Goal: Task Accomplishment & Management: Complete application form

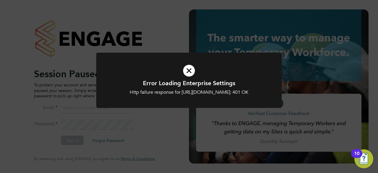
type input "hjones@skilledcareers.co.uk"
click at [167, 90] on div "Http failure response for https://skilledcareers.app.engagetech.net/app/busines…" at bounding box center [189, 92] width 154 height 6
click at [64, 139] on div "Error Loading Enterprise Settings Http failure response for https://skilledcare…" at bounding box center [189, 86] width 378 height 173
click at [76, 140] on div "Error Loading Enterprise Settings Http failure response for https://skilledcare…" at bounding box center [189, 86] width 378 height 173
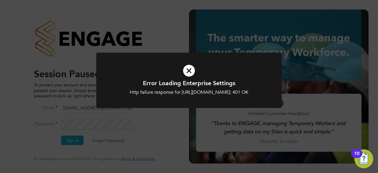
click at [62, 131] on div "Error Loading Enterprise Settings Http failure response for https://skilledcare…" at bounding box center [189, 86] width 378 height 173
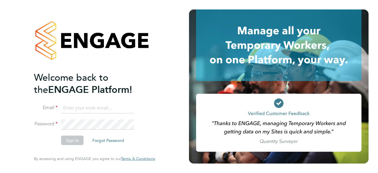
type input "[EMAIL_ADDRESS][DOMAIN_NAME]"
click at [71, 142] on button "Sign In" at bounding box center [72, 140] width 22 height 9
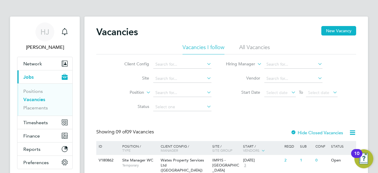
click at [123, 112] on li "Status" at bounding box center [163, 107] width 111 height 14
click at [40, 121] on span "Timesheets" at bounding box center [35, 123] width 25 height 6
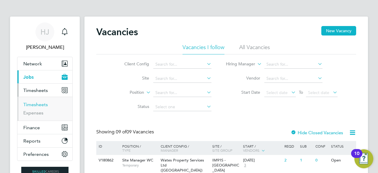
click at [32, 102] on link "Timesheets" at bounding box center [35, 105] width 25 height 6
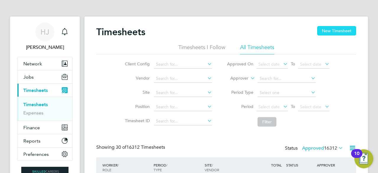
click at [330, 31] on button "New Timesheet" at bounding box center [336, 30] width 39 height 9
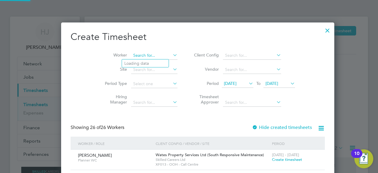
click at [145, 54] on input at bounding box center [154, 55] width 46 height 8
click at [155, 77] on li "[PERSON_NAME]" at bounding box center [148, 79] width 53 height 8
type input "[PERSON_NAME]"
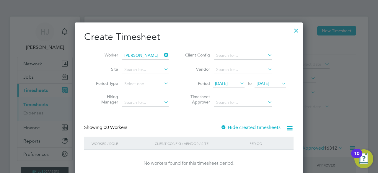
click at [109, 123] on div "Create Timesheet Worker [PERSON_NAME] Site Period Type Hiring Manager Client Co…" at bounding box center [188, 104] width 209 height 146
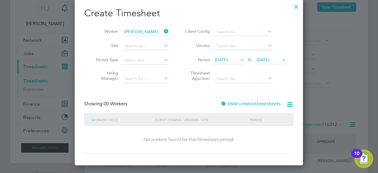
click at [222, 59] on span "[DATE]" at bounding box center [221, 59] width 13 height 5
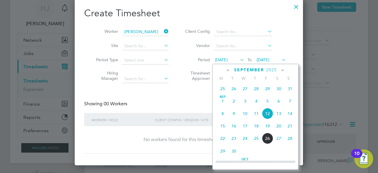
click at [220, 139] on span "22" at bounding box center [222, 138] width 11 height 11
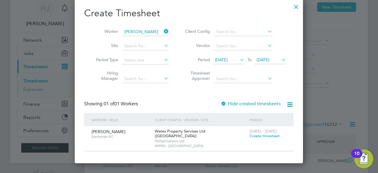
click at [268, 59] on span "[DATE]" at bounding box center [263, 59] width 13 height 5
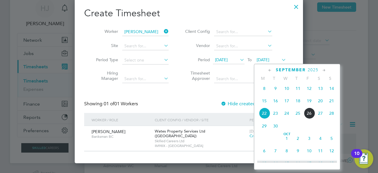
click at [333, 115] on span "28" at bounding box center [331, 113] width 11 height 11
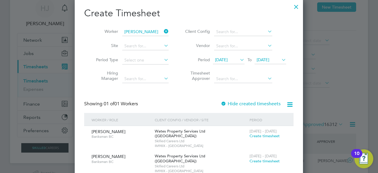
click at [178, 100] on div "Create Timesheet Worker [PERSON_NAME] Site Period Type Hiring Manager Client Co…" at bounding box center [188, 91] width 209 height 169
click at [176, 99] on div "Create Timesheet Worker [PERSON_NAME] Site Period Type Hiring Manager Client Co…" at bounding box center [188, 91] width 209 height 169
click at [265, 135] on span "Create timesheet" at bounding box center [265, 135] width 30 height 5
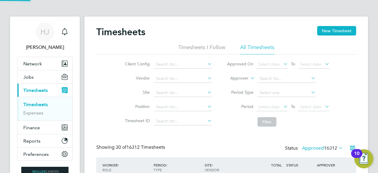
scroll to position [3, 3]
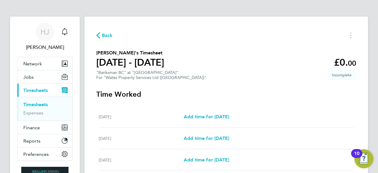
click at [208, 94] on h3 "Time Worked" at bounding box center [226, 94] width 260 height 9
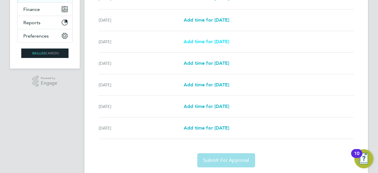
click at [213, 42] on span "Add time for [DATE]" at bounding box center [206, 42] width 45 height 6
select select "30"
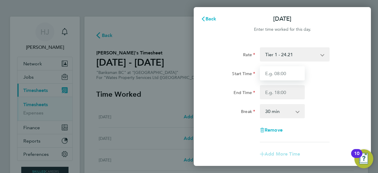
click at [276, 74] on input "Start Time" at bounding box center [282, 73] width 45 height 14
type input "07:30"
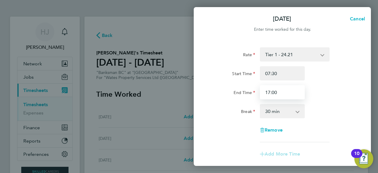
type input "17:00"
click at [325, 91] on div "End Time 17:00" at bounding box center [282, 92] width 149 height 14
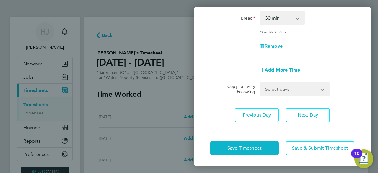
scroll to position [94, 0]
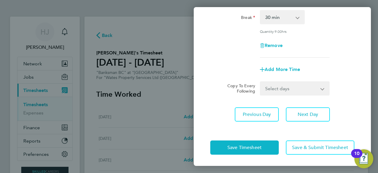
click at [286, 90] on select "Select days Day [DATE] [DATE] [DATE] [DATE]" at bounding box center [292, 88] width 62 height 13
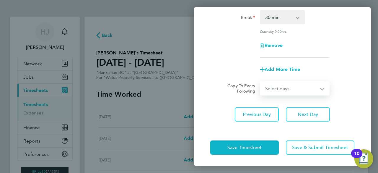
select select "DAY"
click at [261, 82] on select "Select days Day [DATE] [DATE] [DATE] [DATE]" at bounding box center [292, 88] width 62 height 13
select select "[DATE]"
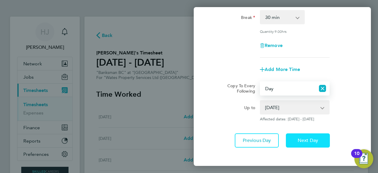
click at [301, 143] on button "Next Day" at bounding box center [308, 140] width 44 height 14
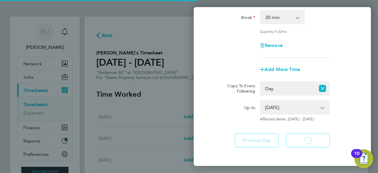
select select "30"
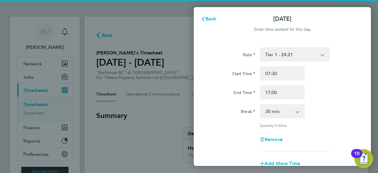
click at [324, 100] on div "Rate Tier 1 - 24.21 Start Time 07:30 End Time 17:00 Break 0 min 15 min 30 min 4…" at bounding box center [282, 99] width 144 height 104
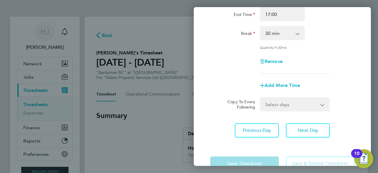
scroll to position [94, 0]
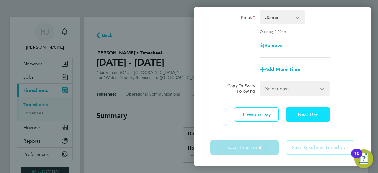
click at [308, 116] on span "Next Day" at bounding box center [308, 114] width 20 height 6
select select "30"
click at [290, 87] on select "Select days Day [DATE] [DATE]" at bounding box center [292, 88] width 62 height 13
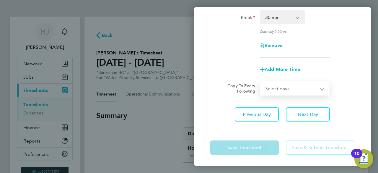
select select "DAY"
click at [261, 82] on select "Select days Day [DATE] [DATE]" at bounding box center [292, 88] width 62 height 13
select select "[DATE]"
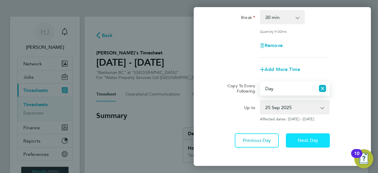
click at [300, 137] on span "Next Day" at bounding box center [308, 140] width 20 height 6
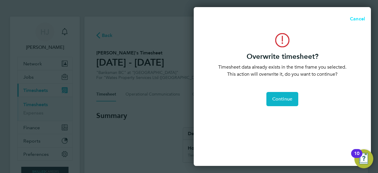
click at [353, 18] on span "Cancel" at bounding box center [356, 19] width 17 height 6
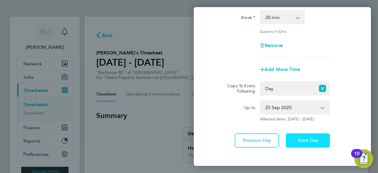
click at [295, 136] on button "Next Day" at bounding box center [308, 140] width 44 height 14
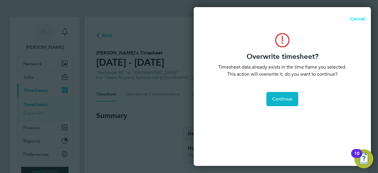
click at [353, 20] on span "Cancel" at bounding box center [356, 19] width 17 height 6
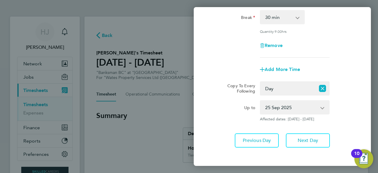
click at [334, 9] on div "Rate Tier 1 - 24.21 Start Time 07:30 End Time 17:00 Break 0 min 15 min 30 min 4…" at bounding box center [282, 5] width 144 height 104
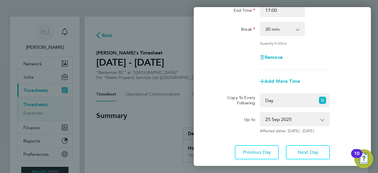
click at [337, 66] on div "Rate Tier 1 - 24.21 Start Time 07:30 End Time 17:00 Break 0 min 15 min 30 min 4…" at bounding box center [282, 17] width 144 height 104
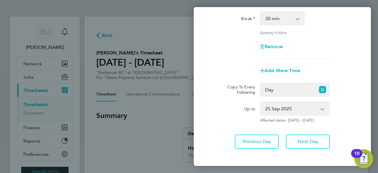
scroll to position [95, 0]
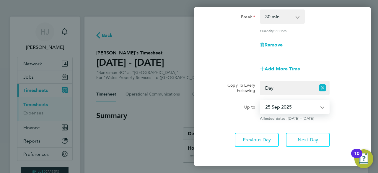
click at [298, 103] on select "[DATE] [DATE]" at bounding box center [291, 106] width 61 height 13
click at [236, 112] on div "Up to" at bounding box center [233, 110] width 50 height 21
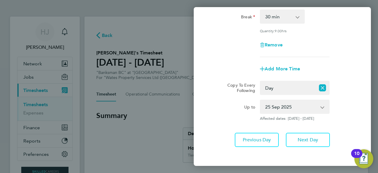
click at [279, 86] on select "Select days Day [DATE] [DATE]" at bounding box center [288, 87] width 55 height 13
click at [261, 81] on select "Select days Day [DATE] [DATE]" at bounding box center [288, 87] width 55 height 13
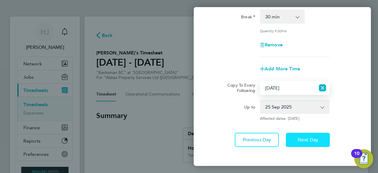
click at [308, 140] on span "Next Day" at bounding box center [308, 140] width 20 height 6
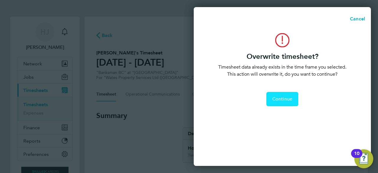
click at [284, 93] on button "Continue" at bounding box center [282, 99] width 32 height 14
select select "0: null"
select select "30"
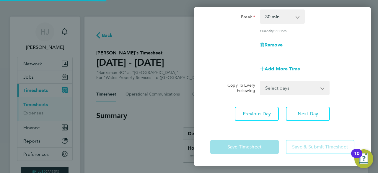
scroll to position [94, 0]
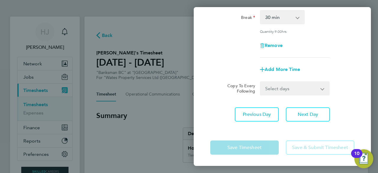
click at [326, 58] on app-timesheet-line-form-group "Rate Tier 1 - 24.21 Start Time 07:30 End Time 17:00 Break 0 min 15 min 30 min 4…" at bounding box center [282, 14] width 144 height 123
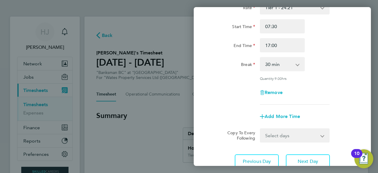
scroll to position [47, 0]
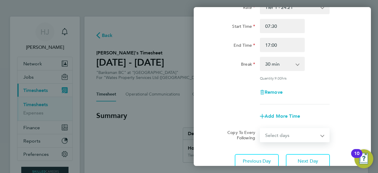
click at [279, 132] on select "Select days [DATE]" at bounding box center [292, 135] width 62 height 13
select select "FRI"
click at [261, 129] on select "Select days [DATE]" at bounding box center [292, 135] width 62 height 13
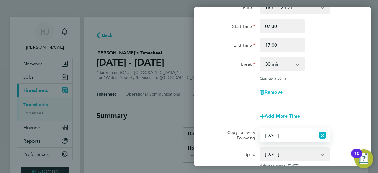
click at [334, 115] on div "Add More Time" at bounding box center [282, 116] width 149 height 14
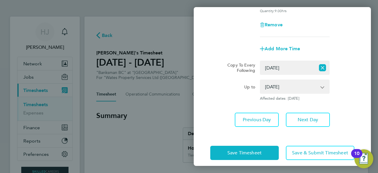
scroll to position [120, 0]
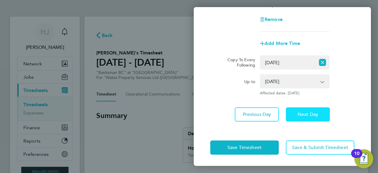
click at [308, 116] on span "Next Day" at bounding box center [308, 114] width 20 height 6
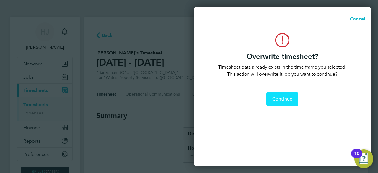
click at [282, 98] on span "Continue" at bounding box center [282, 99] width 20 height 6
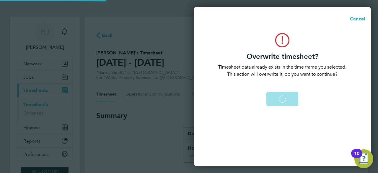
scroll to position [80, 0]
select select "30"
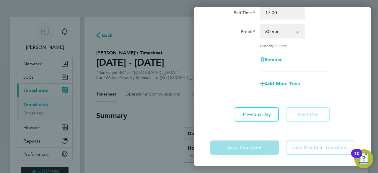
click at [347, 91] on form "Rate Tier 1 - 24.21 Start Time 07:30 End Time 17:00 Break 0 min 15 min 30 min 4…" at bounding box center [282, 32] width 144 height 128
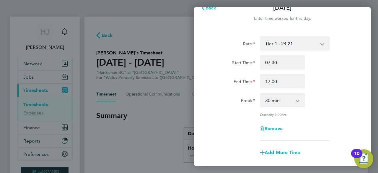
scroll to position [0, 0]
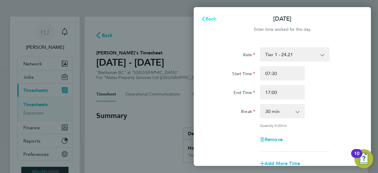
click at [211, 16] on span "Back" at bounding box center [211, 19] width 11 height 6
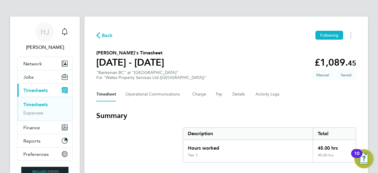
click at [272, 61] on section "[PERSON_NAME]'s Timesheet [DATE] - [DATE] £1,089. 45 "Banksman BC" at "[GEOGRAP…" at bounding box center [226, 64] width 260 height 31
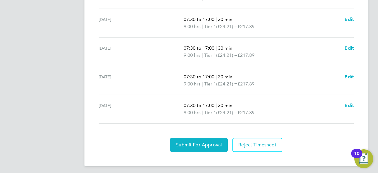
scroll to position [258, 0]
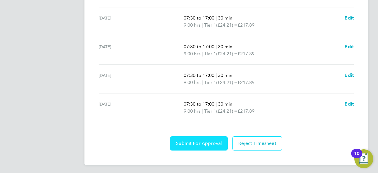
click at [209, 143] on span "Submit For Approval" at bounding box center [199, 143] width 46 height 6
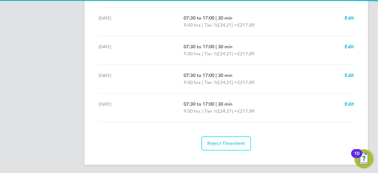
click at [153, 116] on div "[DATE] 07:30 to 17:00 | 30 min 9.00 hrs | Tier 1 (£24.21) = £217.89 Edit" at bounding box center [226, 107] width 255 height 29
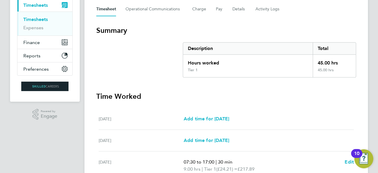
scroll to position [80, 0]
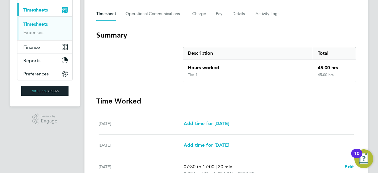
click at [147, 57] on section "Summary Description Total Hours worked 45.00 hrs Tier 1 45.00 hrs" at bounding box center [226, 56] width 260 height 52
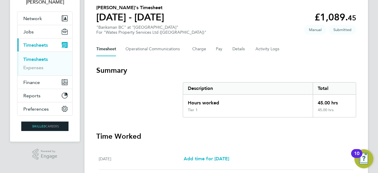
scroll to position [45, 0]
click at [32, 58] on link "Timesheets" at bounding box center [35, 60] width 25 height 6
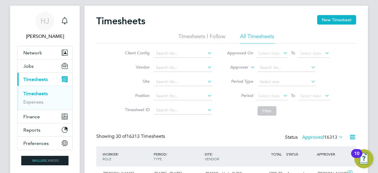
scroll to position [3, 3]
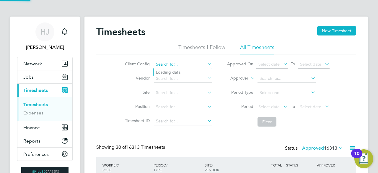
click at [166, 64] on input at bounding box center [183, 64] width 58 height 8
type input "m"
click at [104, 91] on div "Client Config Vendor Site Position Timesheet ID Approved On Select date To Sele…" at bounding box center [226, 91] width 260 height 75
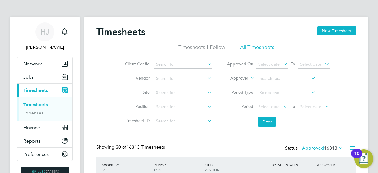
click at [134, 96] on li "Site" at bounding box center [168, 93] width 104 height 14
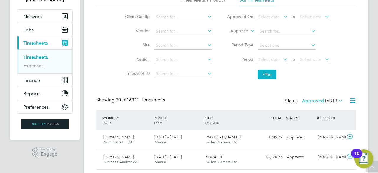
click at [320, 103] on div "Status Approved 16313" at bounding box center [314, 101] width 59 height 8
click at [315, 100] on label "Approved 16313" at bounding box center [322, 101] width 41 height 6
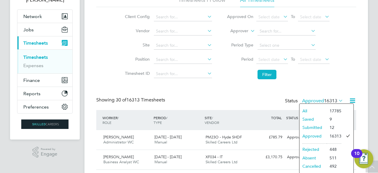
click at [316, 126] on li "Submitted" at bounding box center [313, 127] width 27 height 8
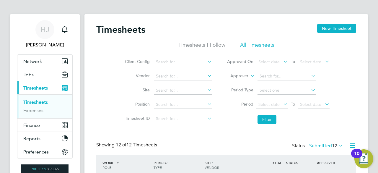
click at [317, 144] on label "Submitted 12" at bounding box center [326, 146] width 34 height 6
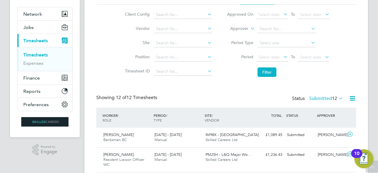
click at [351, 70] on div "Client Config Vendor Site Position Timesheet ID Approved On Select date To Sele…" at bounding box center [226, 42] width 260 height 75
